Goal: Obtain resource: Download file/media

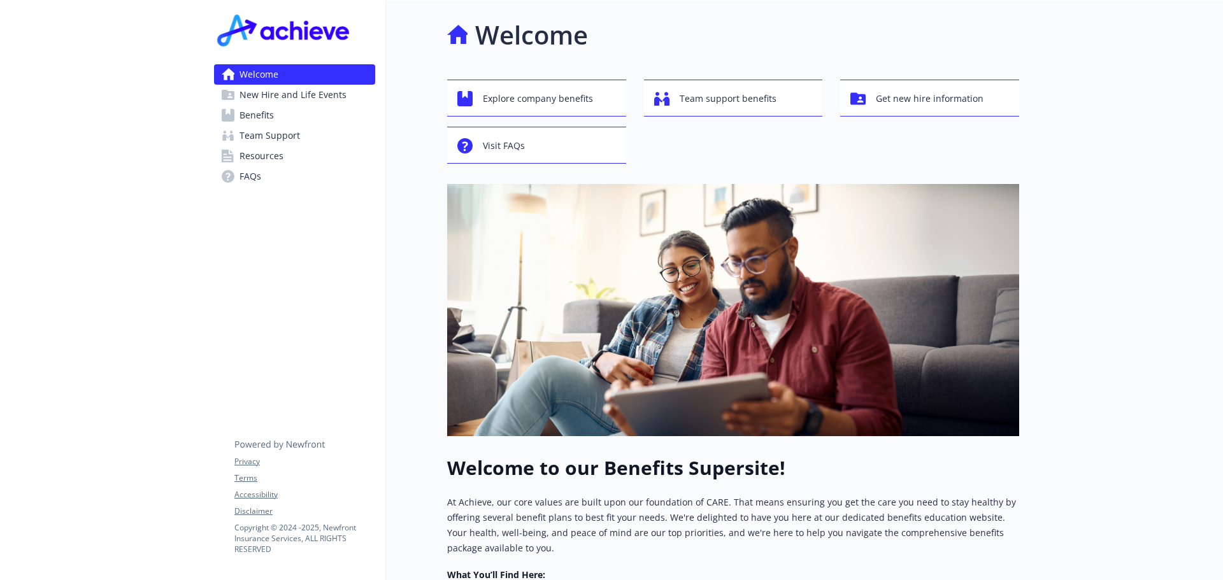
click at [298, 95] on span "New Hire and Life Events" at bounding box center [292, 95] width 107 height 20
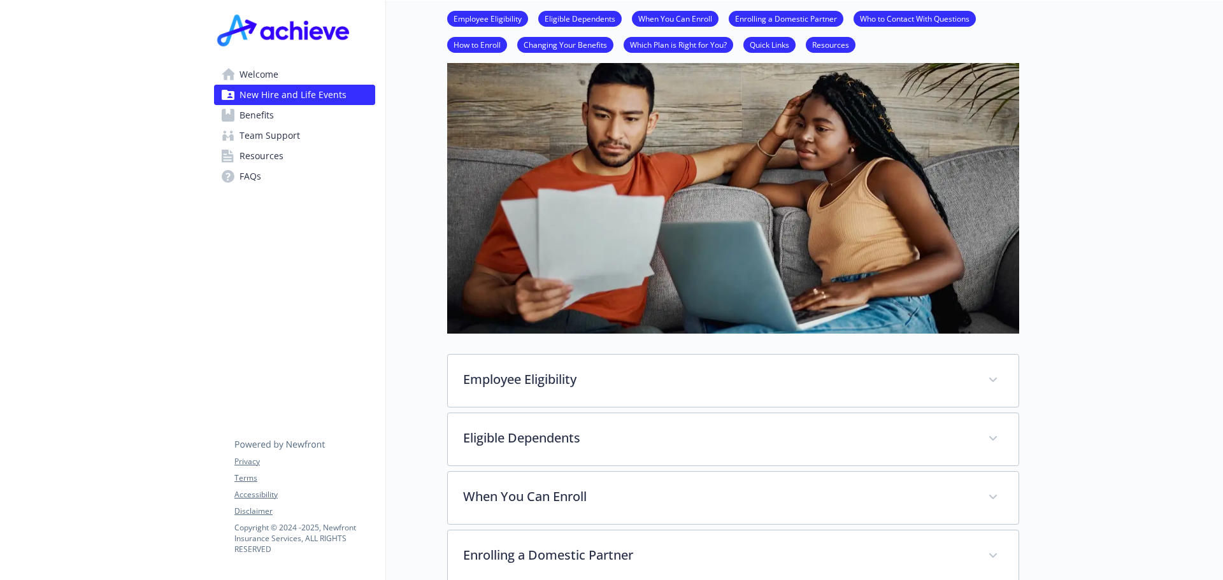
scroll to position [255, 0]
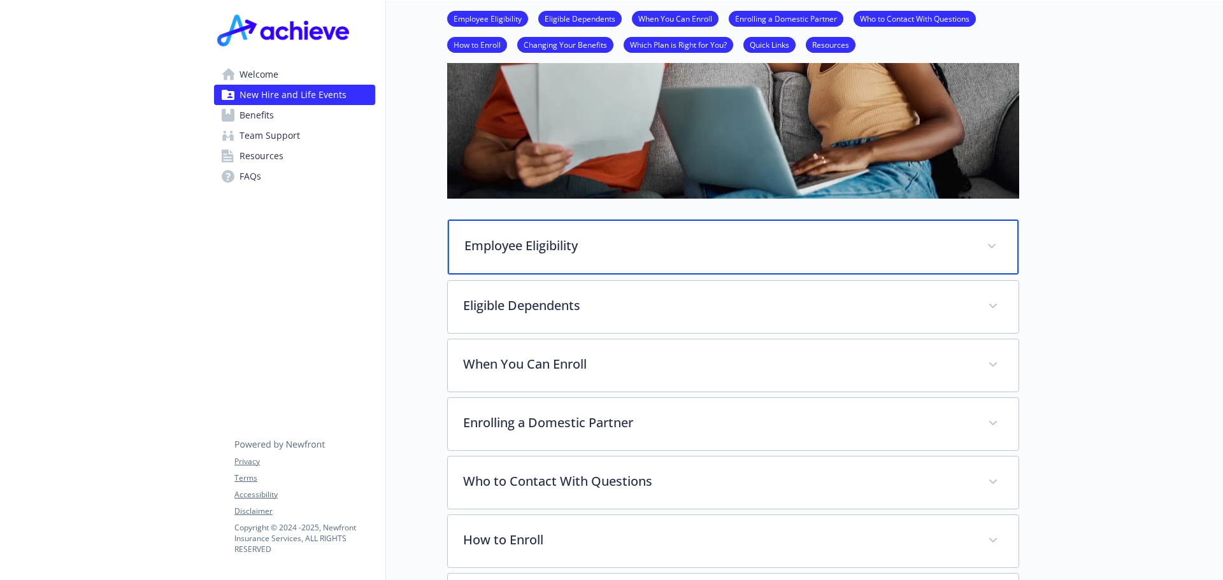
click at [706, 262] on div "Employee Eligibility" at bounding box center [733, 247] width 571 height 55
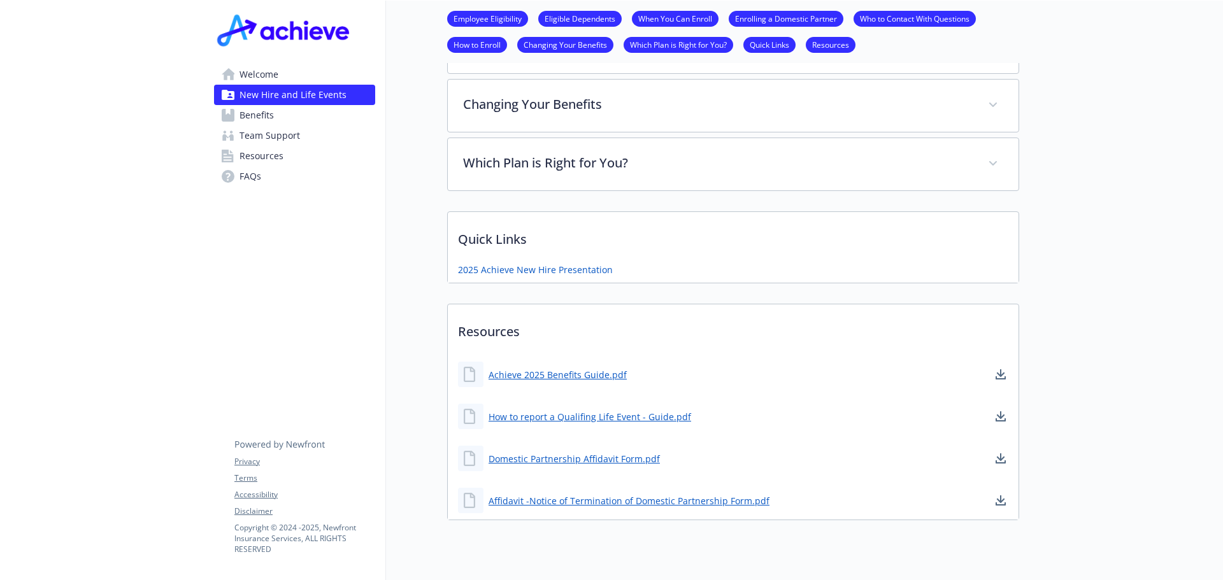
scroll to position [828, 0]
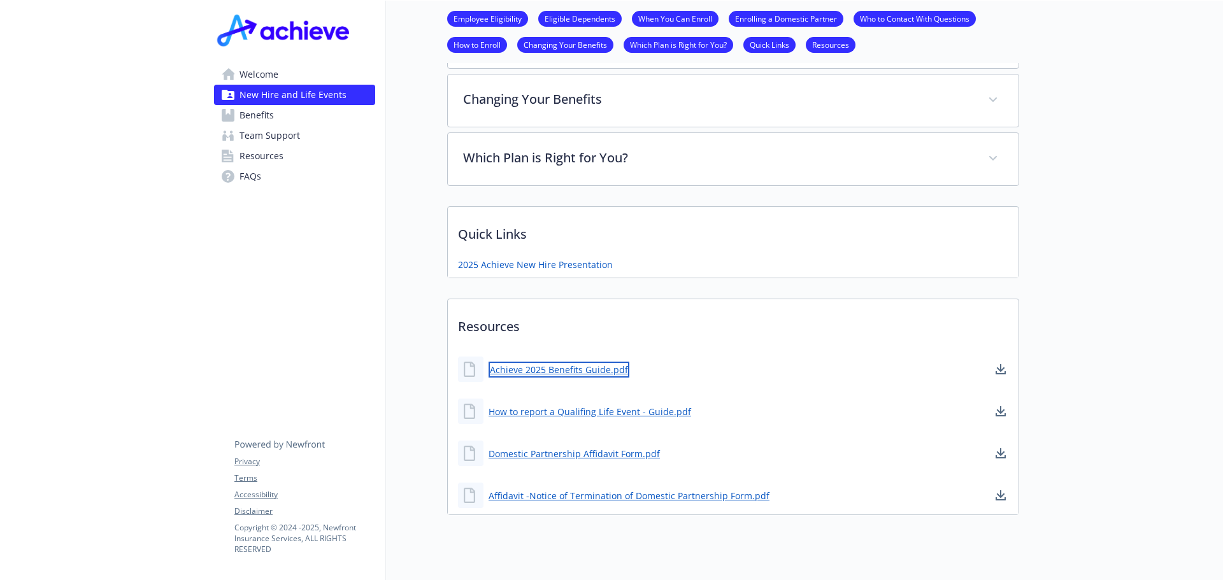
click at [526, 367] on link "Achieve 2025 Benefits Guide.pdf" at bounding box center [558, 370] width 141 height 16
